Goal: Task Accomplishment & Management: Use online tool/utility

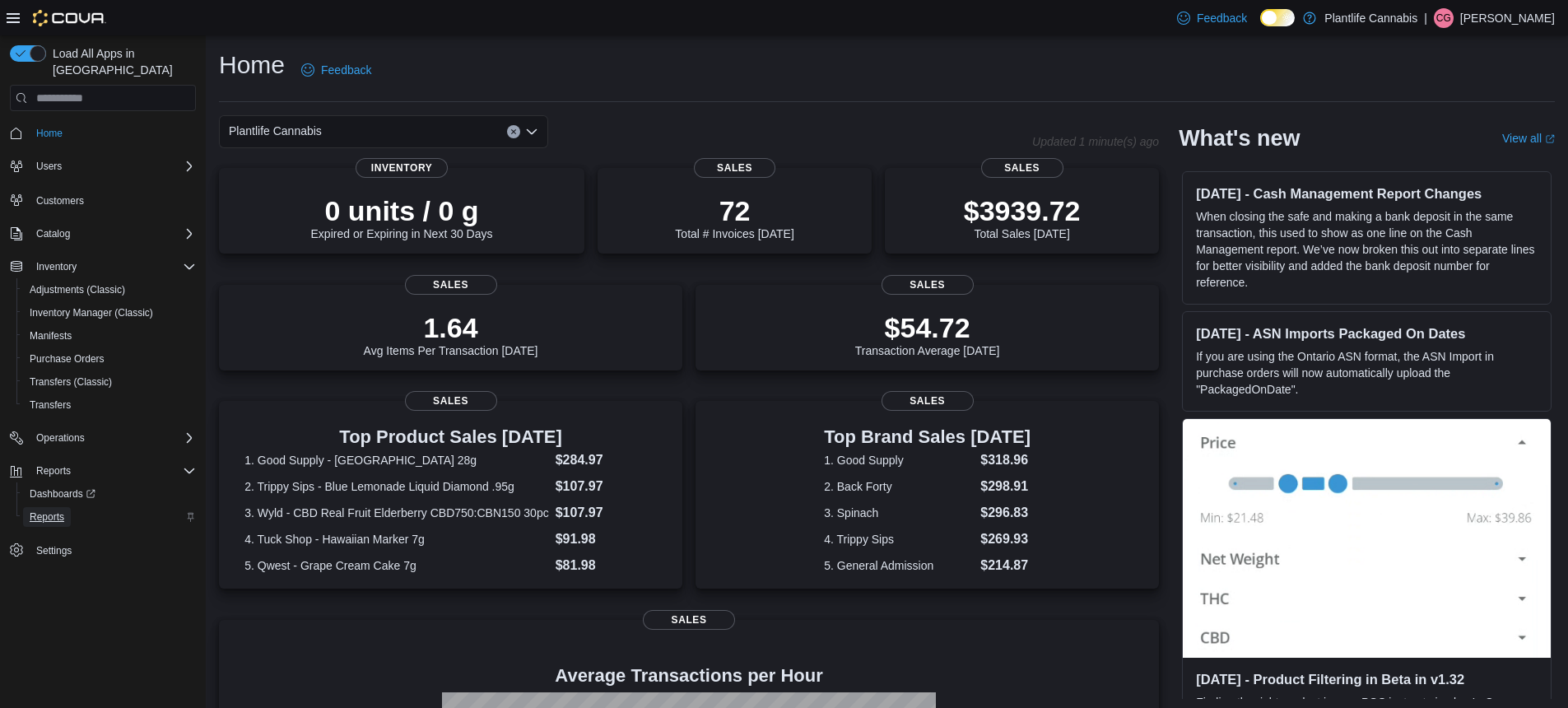
click at [60, 510] on span "Reports" at bounding box center [47, 517] width 35 height 13
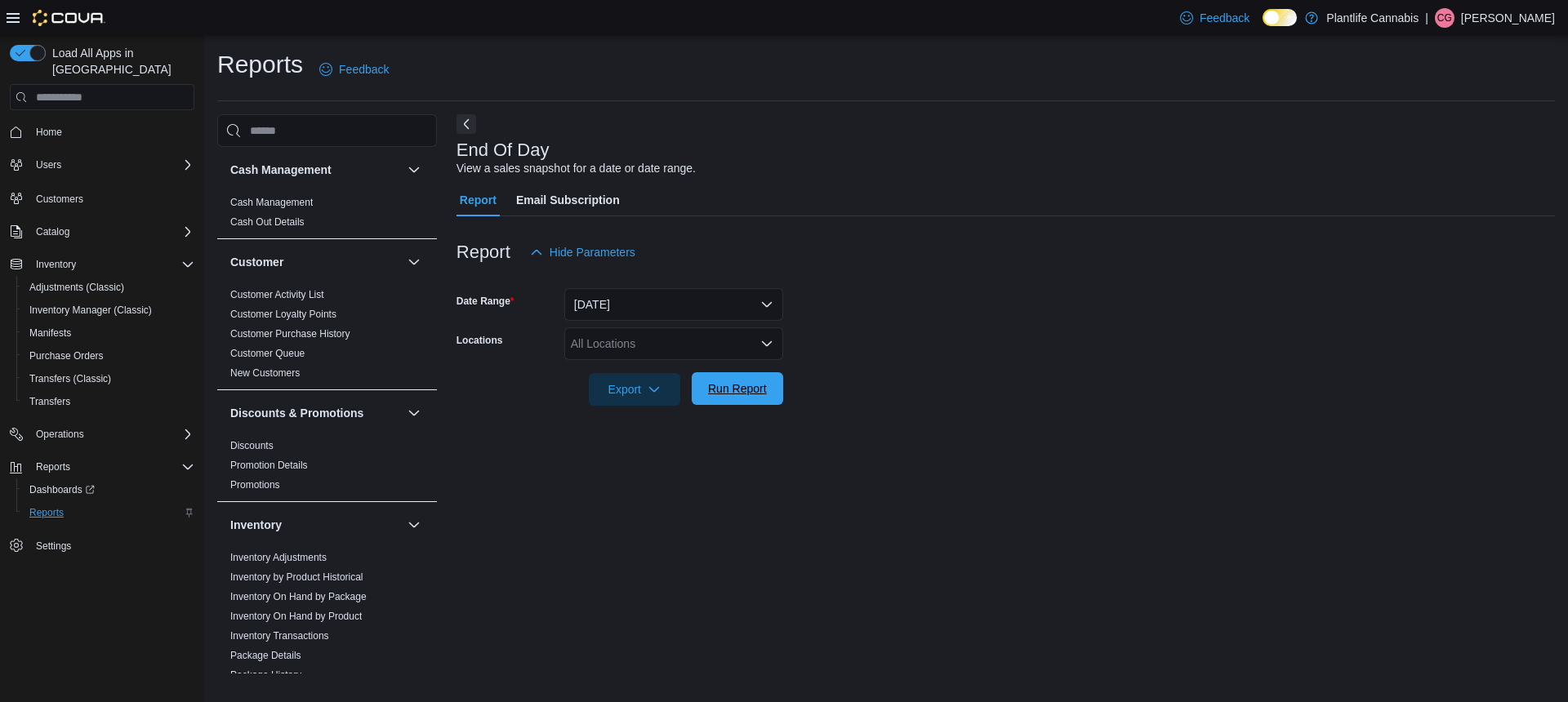
click at [716, 389] on span "Run Report" at bounding box center [737, 388] width 59 height 16
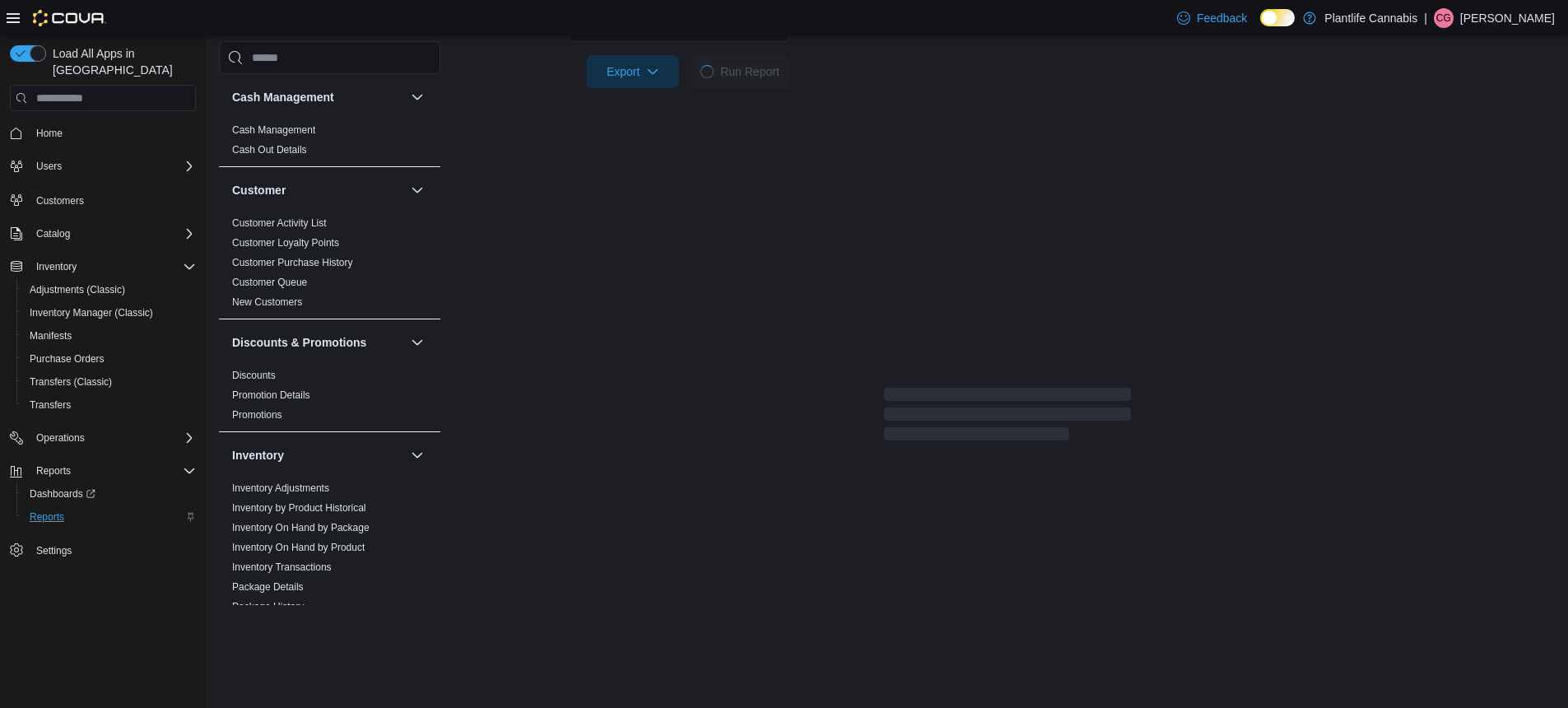
scroll to position [230, 0]
